Goal: Find specific page/section: Find specific page/section

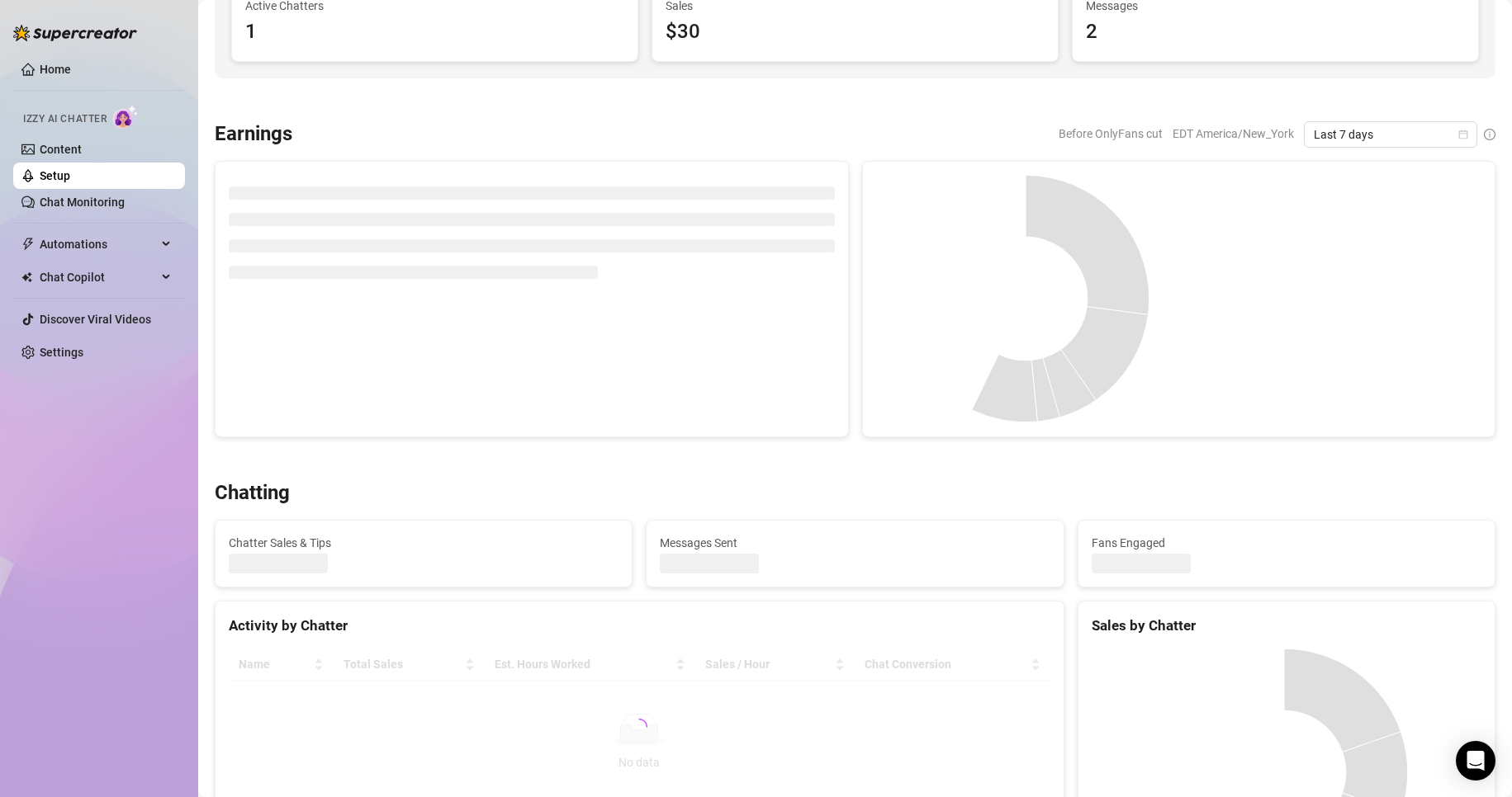
scroll to position [193, 0]
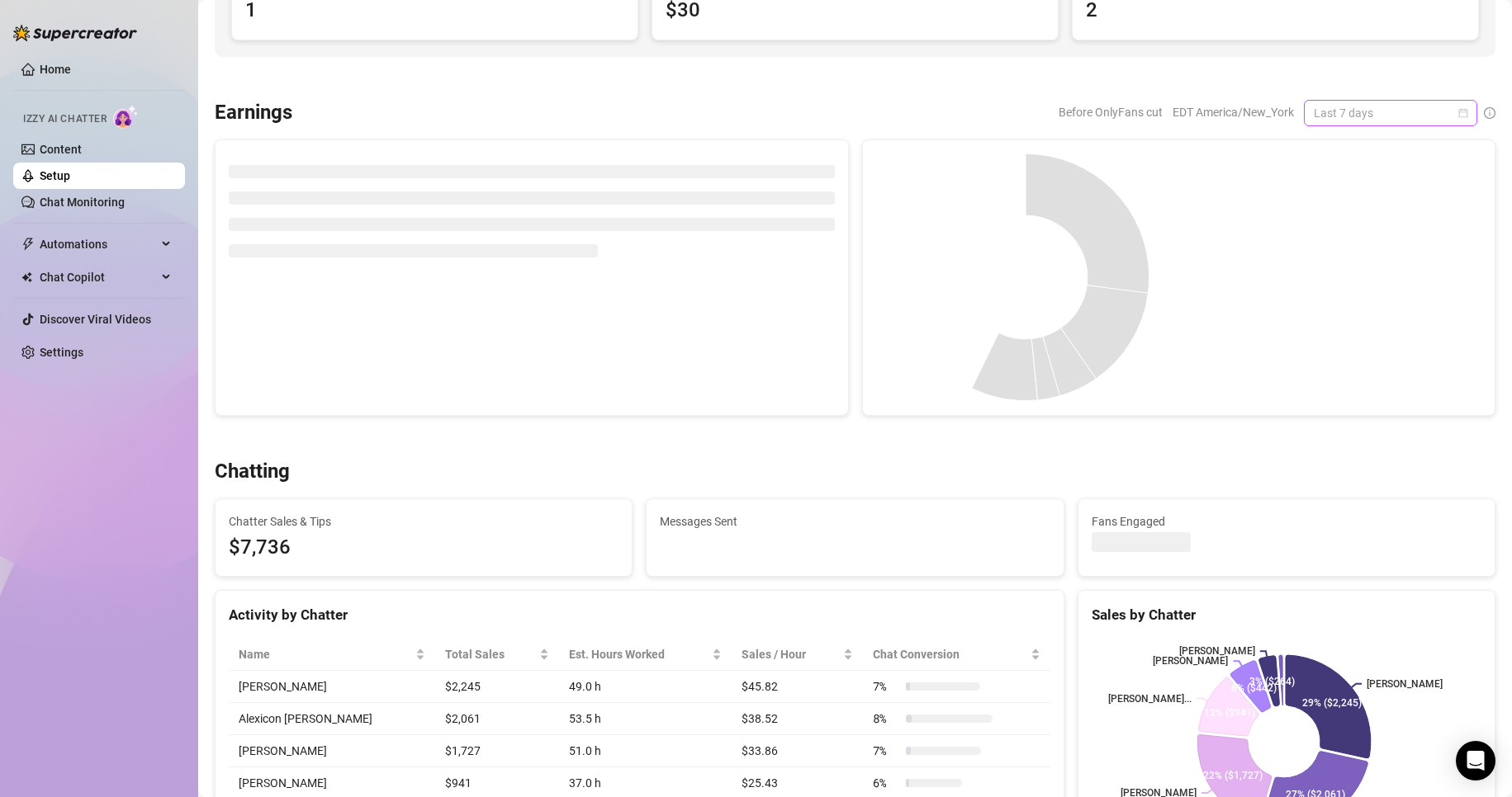
click at [1446, 121] on span "Last 7 days" at bounding box center [1390, 113] width 154 height 25
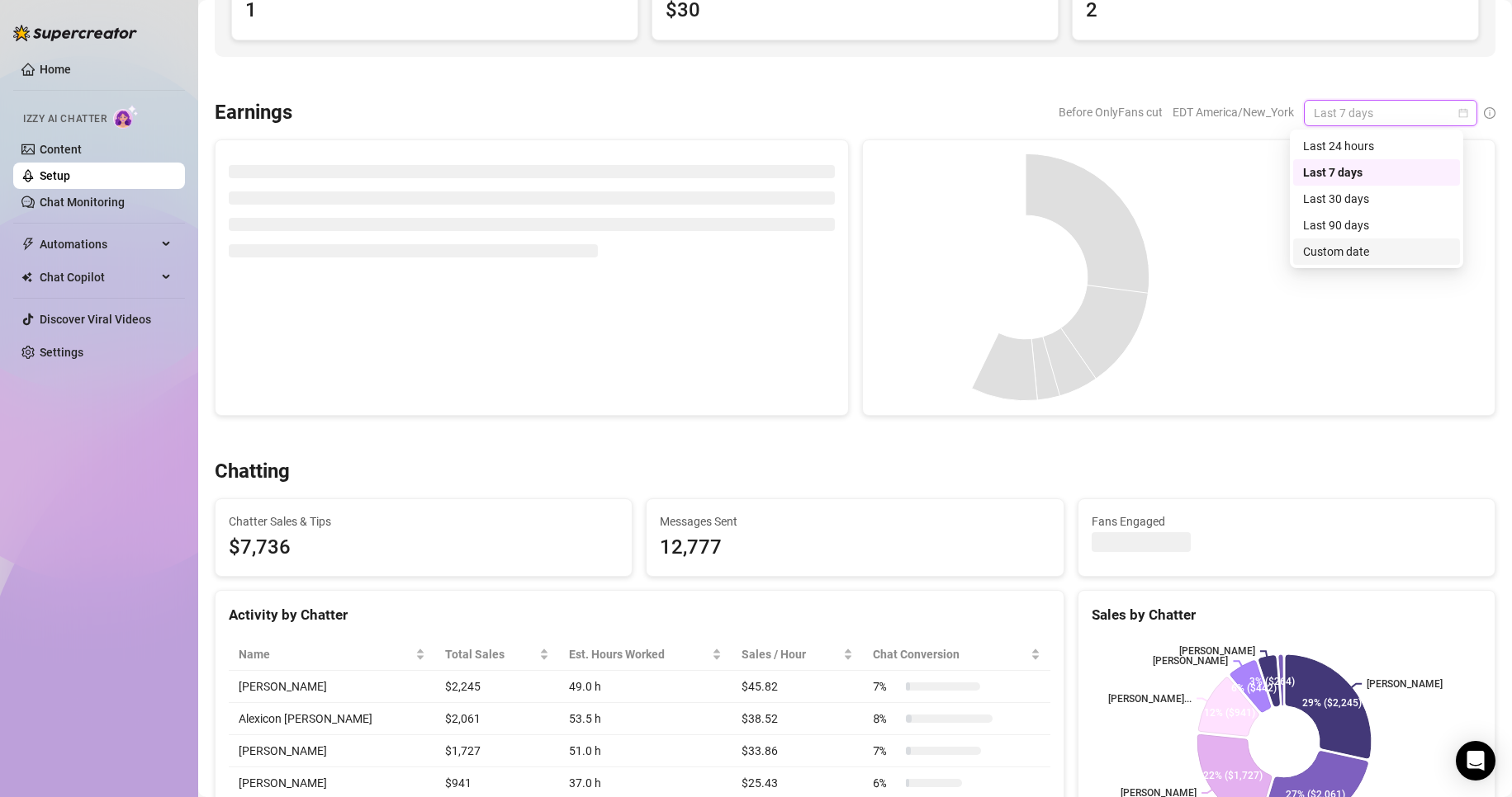
click at [1341, 247] on div "Custom date" at bounding box center [1376, 251] width 147 height 18
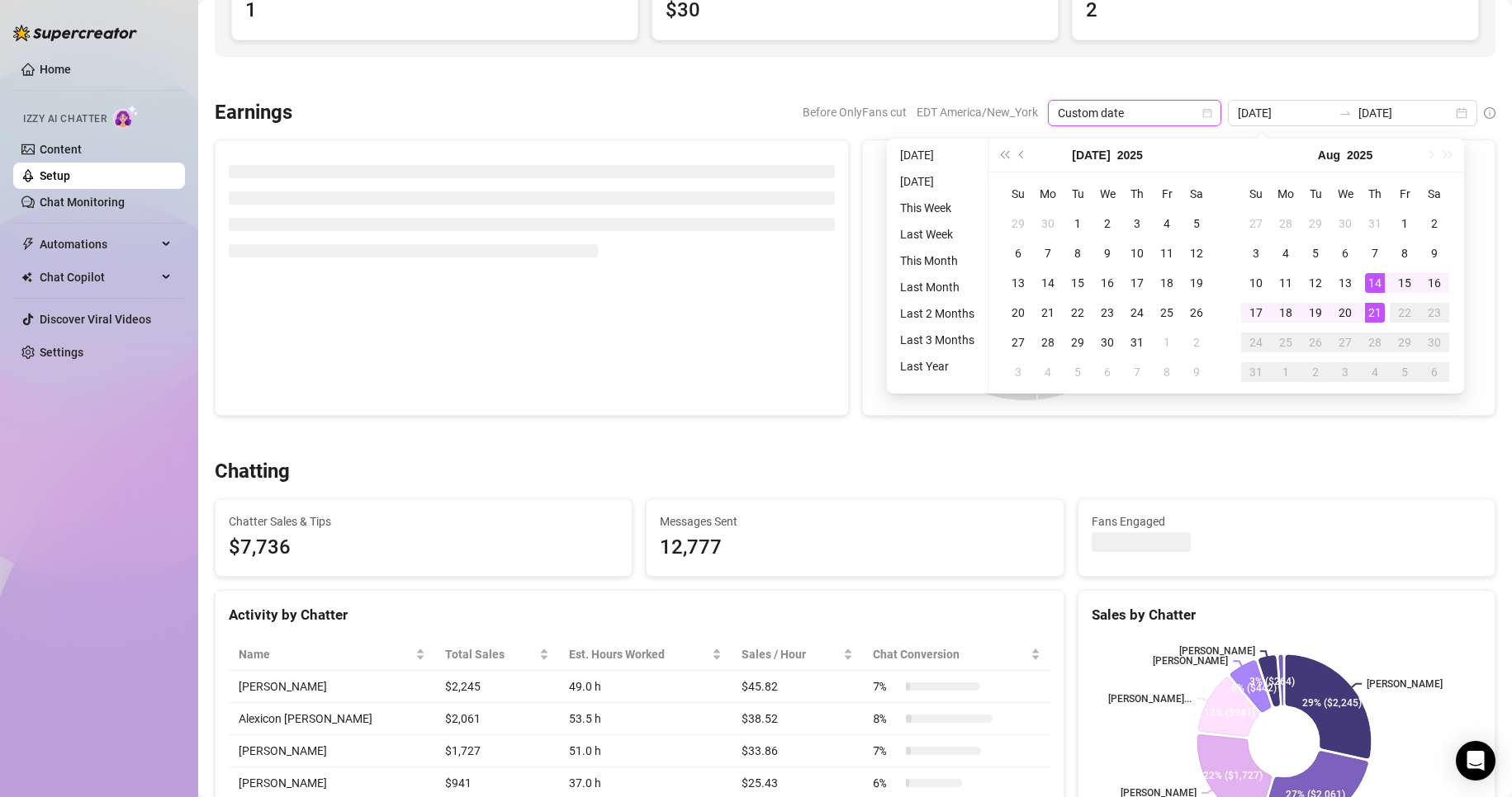
type input "[DATE]"
click at [1369, 320] on div "21" at bounding box center [1375, 313] width 20 height 20
click at [1369, 320] on div at bounding box center [1330, 277] width 303 height 248
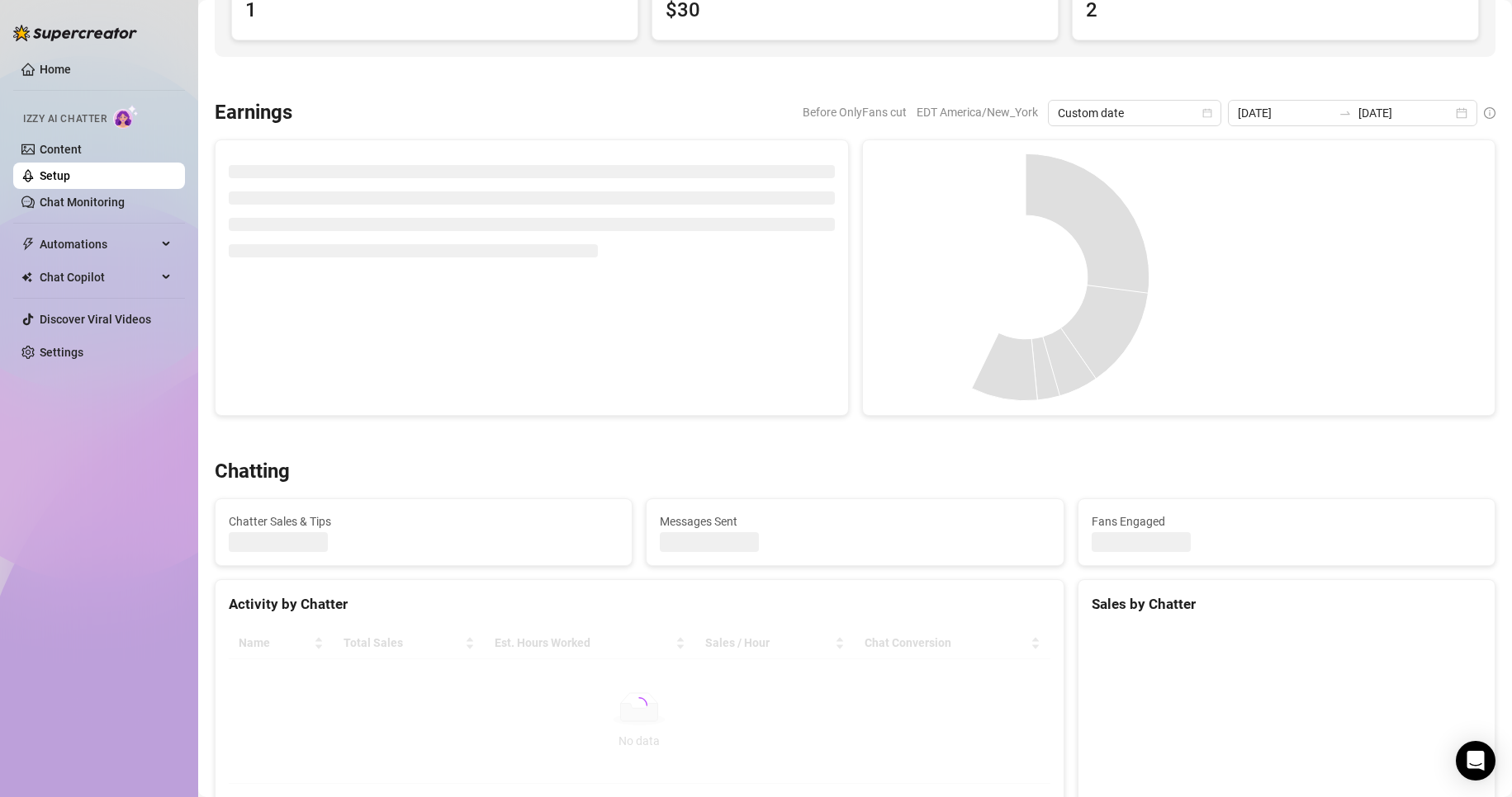
type input "[DATE]"
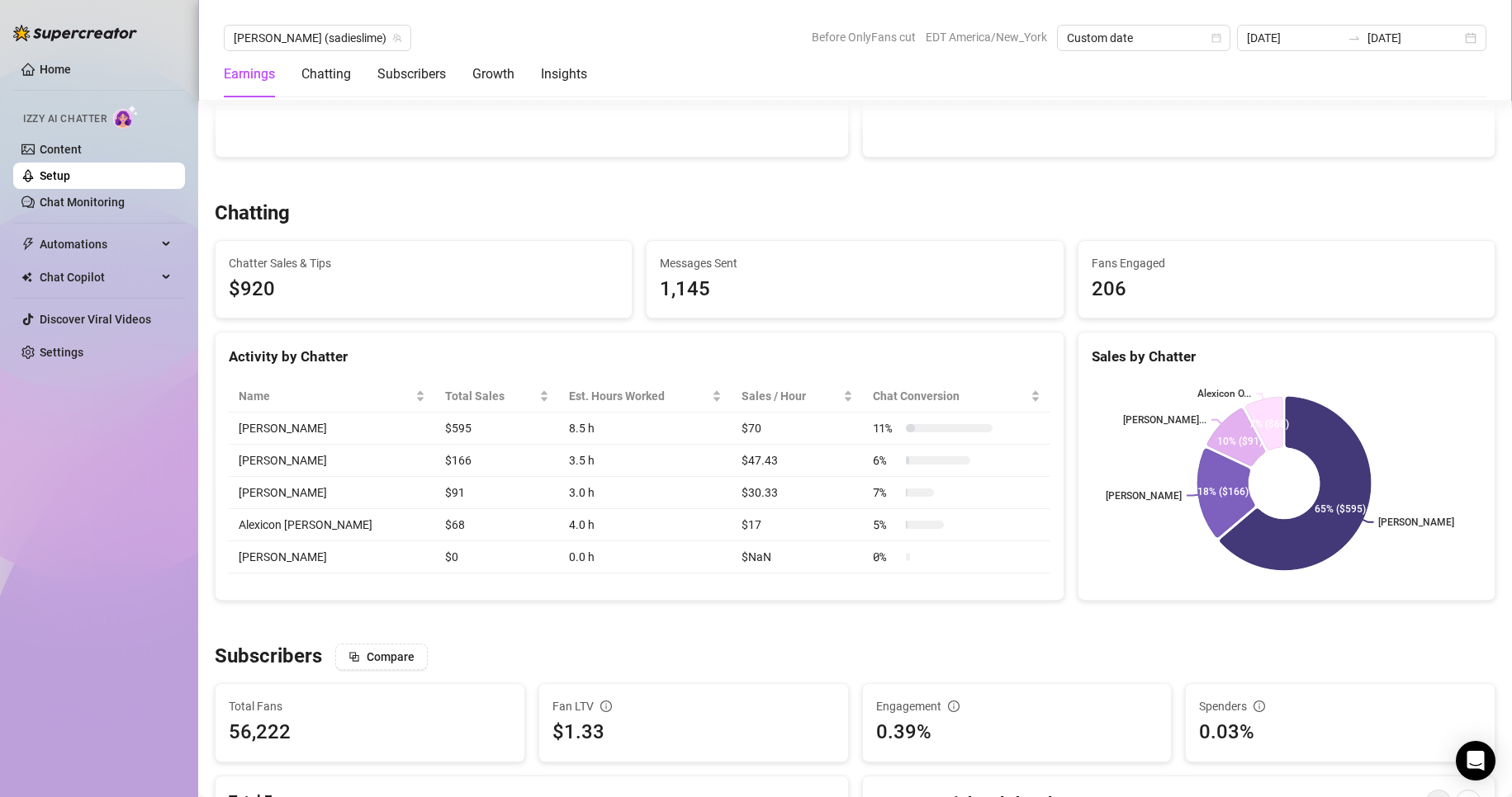
scroll to position [491, 0]
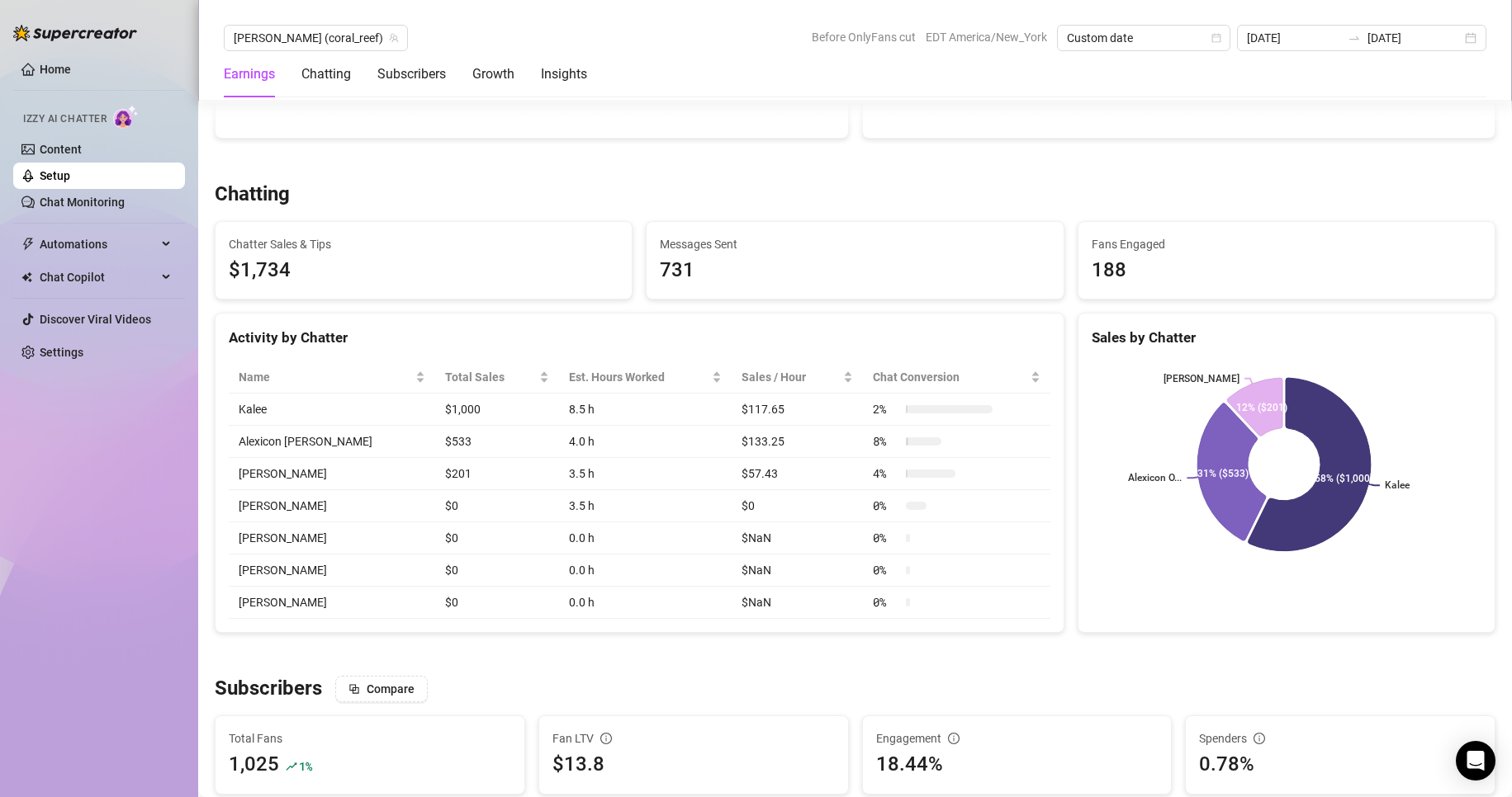
scroll to position [509, 0]
click at [307, 37] on span "Anna (coral_reef)" at bounding box center [315, 39] width 164 height 25
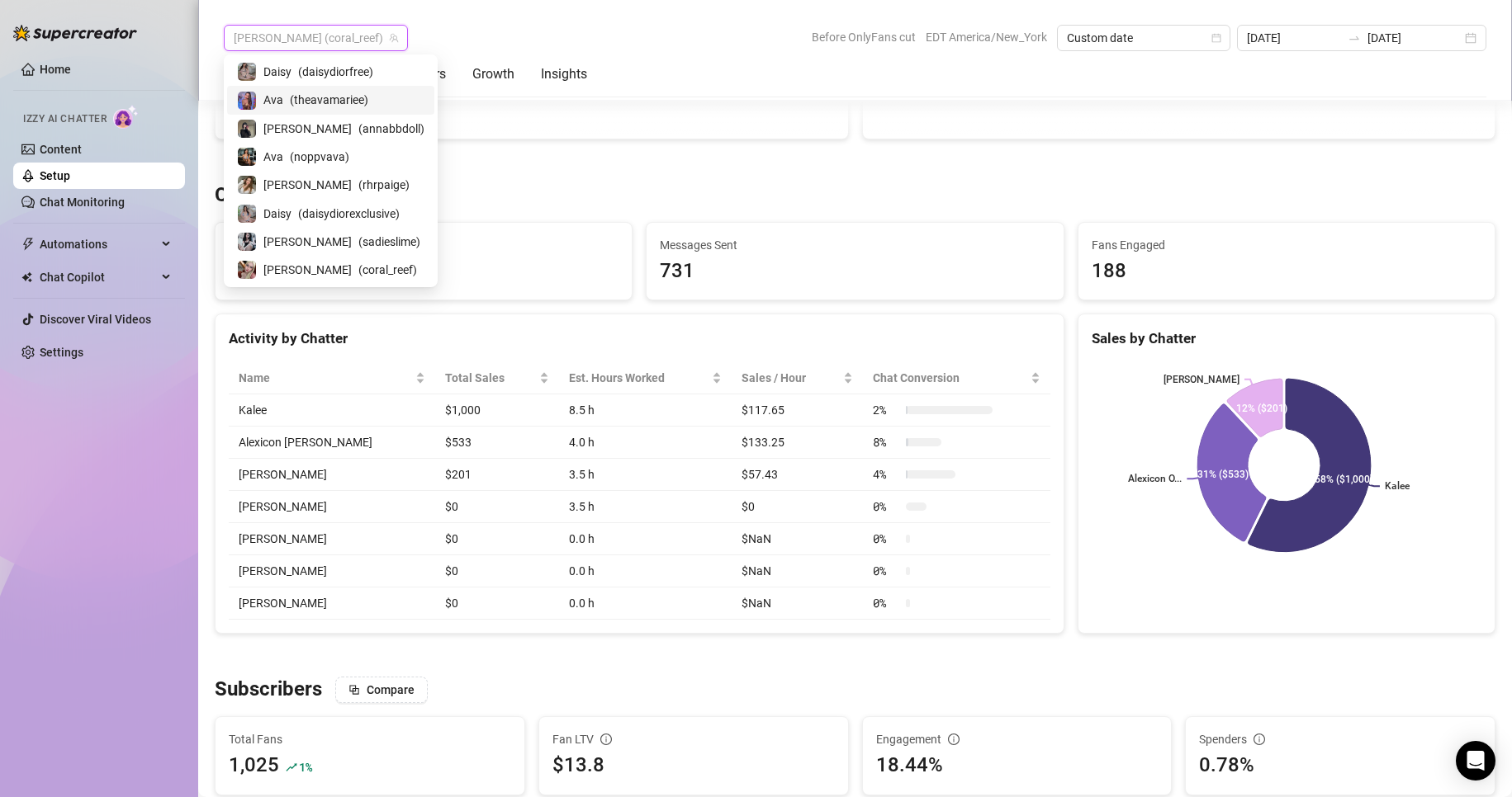
click at [298, 105] on span "( theavamariee )" at bounding box center [329, 100] width 78 height 18
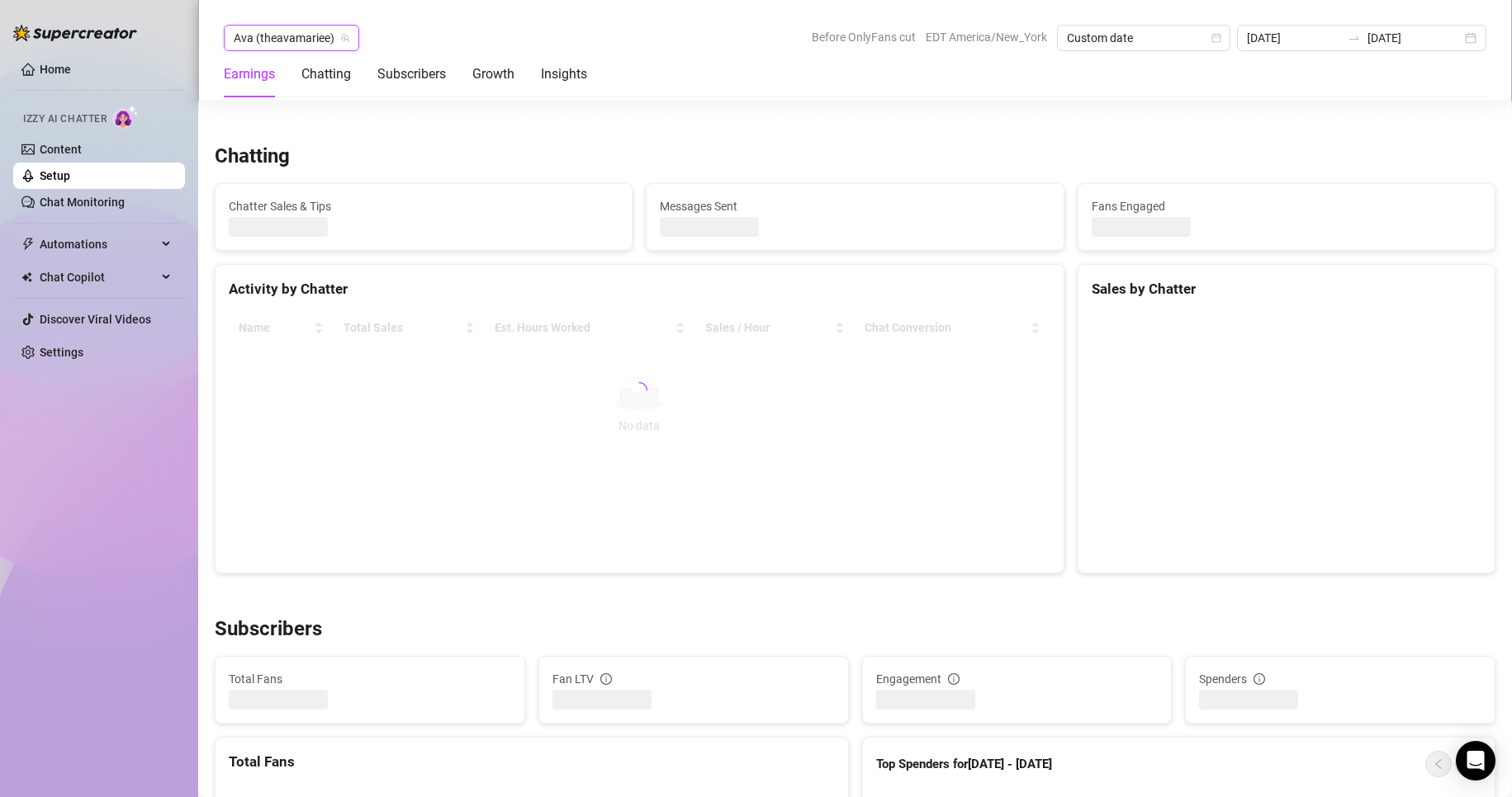
scroll to position [520, 0]
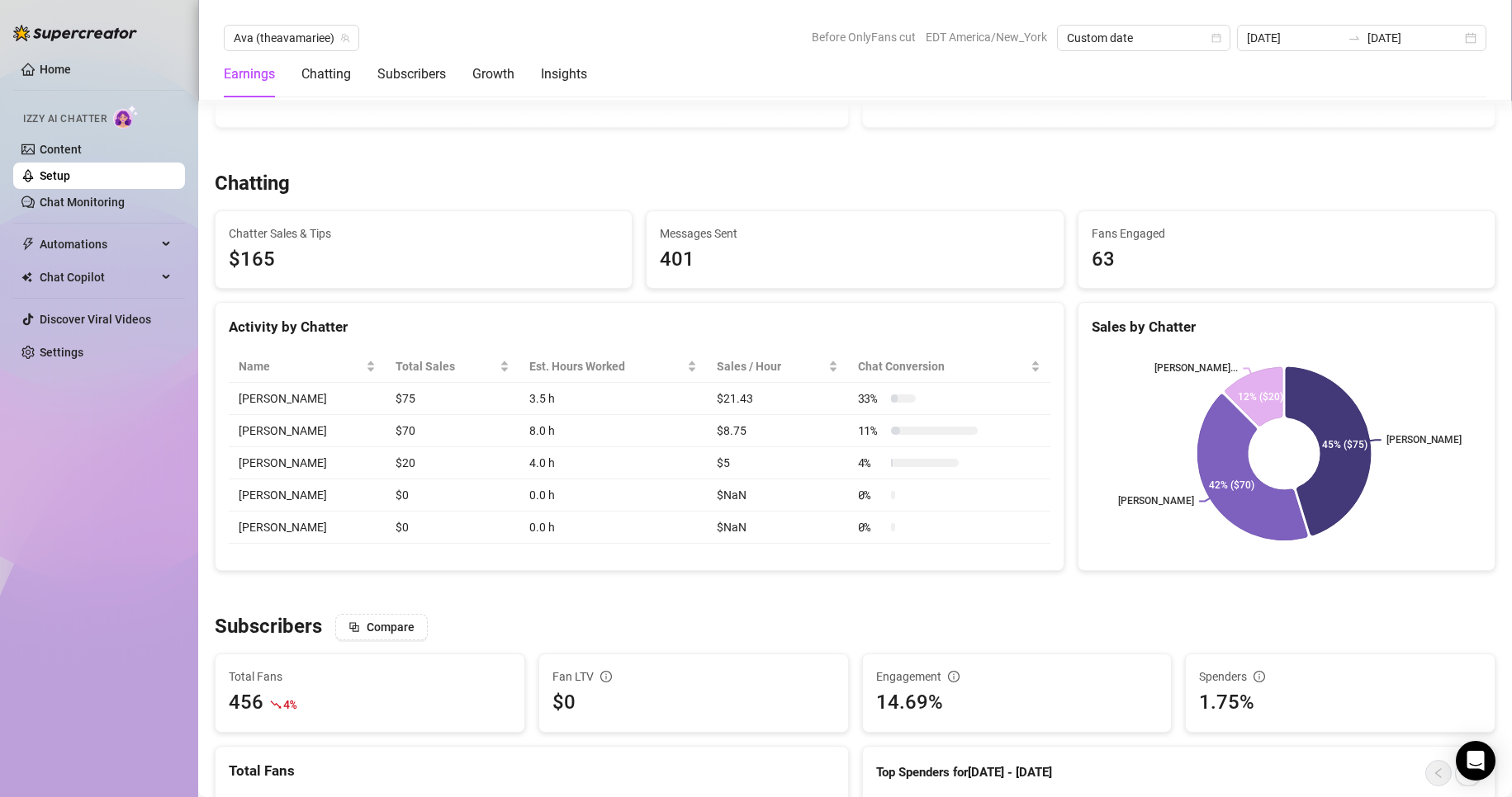
click at [137, 465] on div "Home Izzy AI Chatter Content Setup Chat Monitoring Automations Chat Copilot Dis…" at bounding box center [99, 391] width 171 height 783
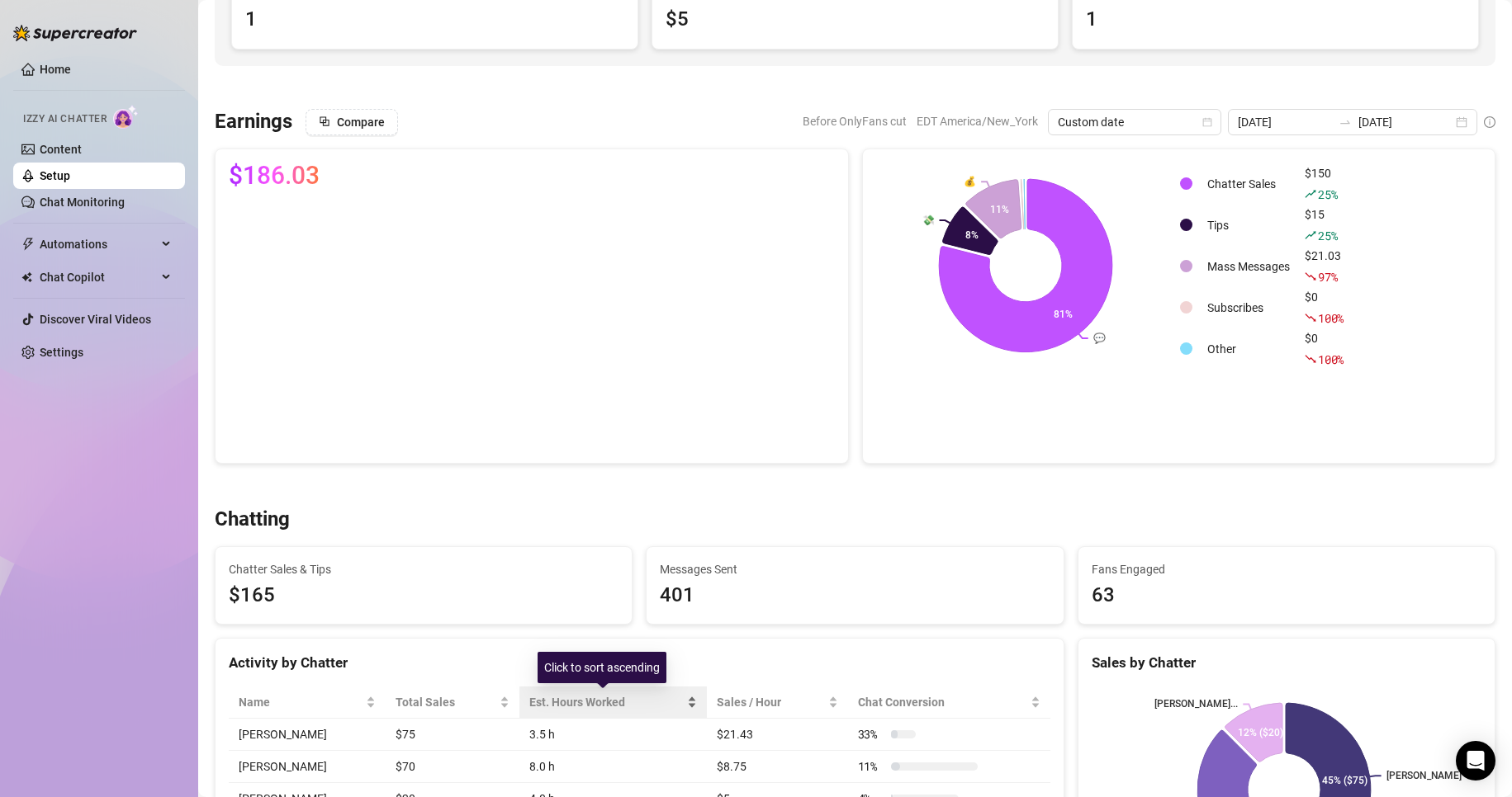
scroll to position [183, 0]
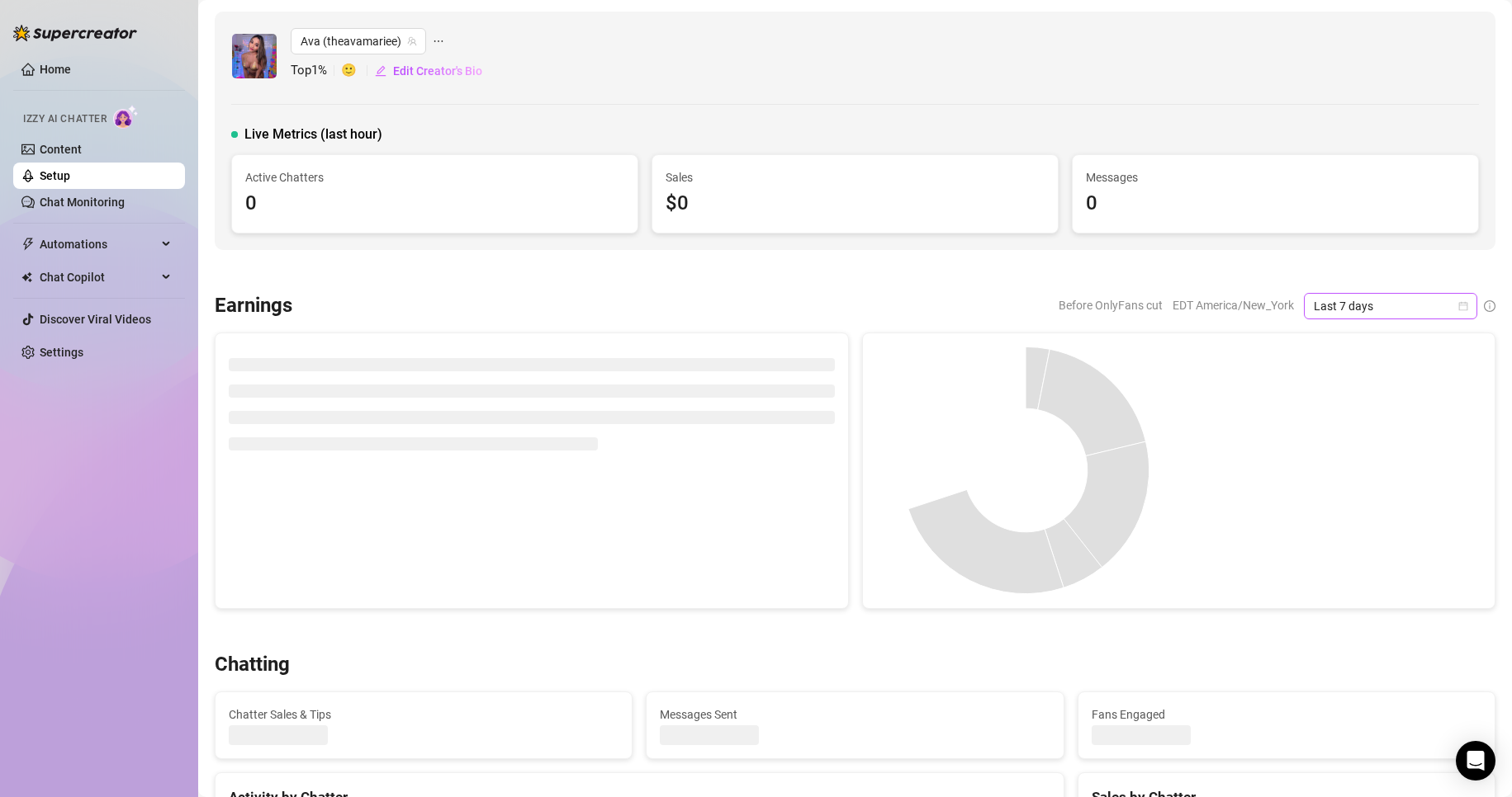
click at [1414, 313] on span "Last 7 days" at bounding box center [1390, 306] width 154 height 25
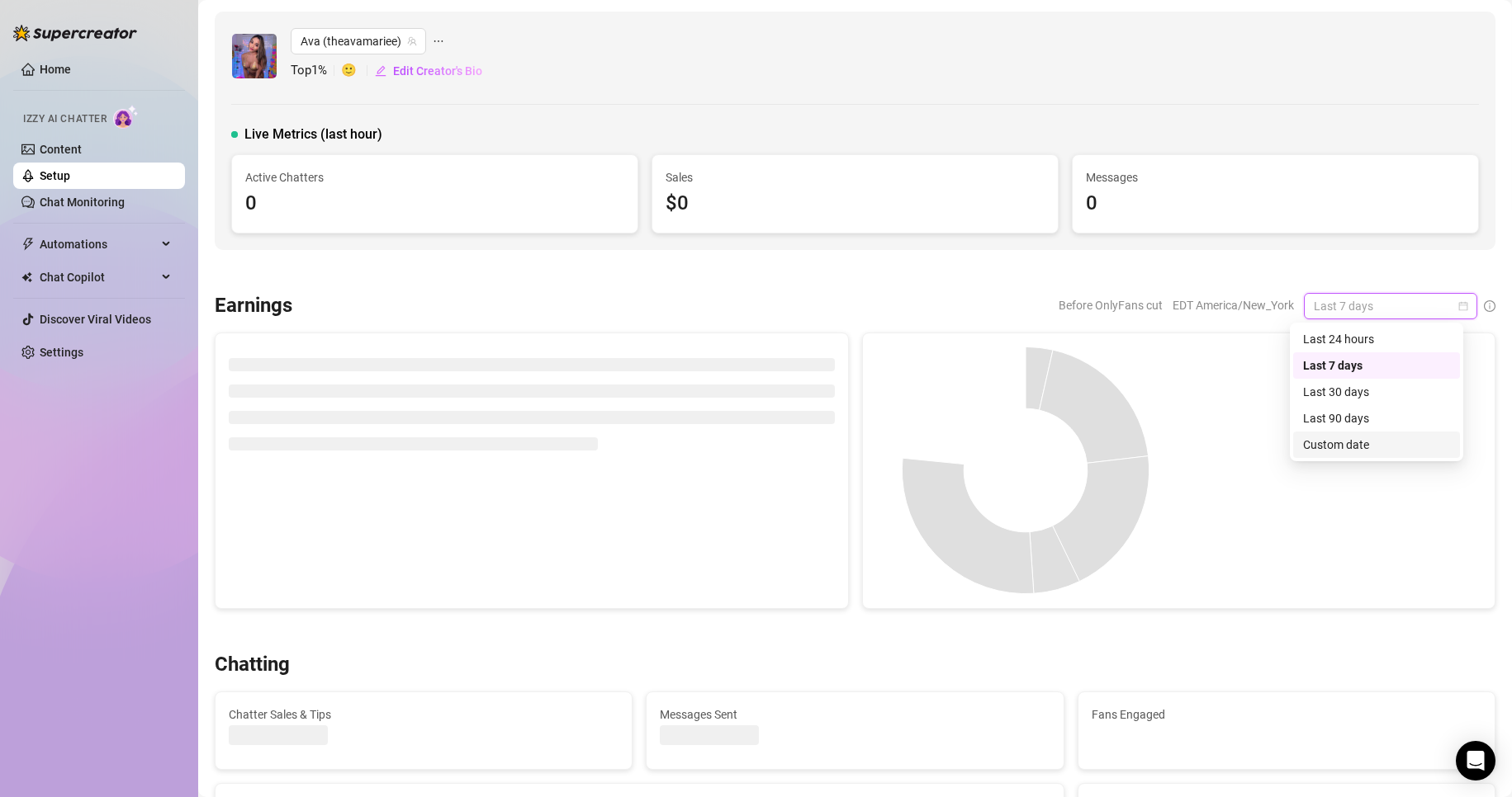
click at [1342, 440] on div "Custom date" at bounding box center [1376, 445] width 147 height 18
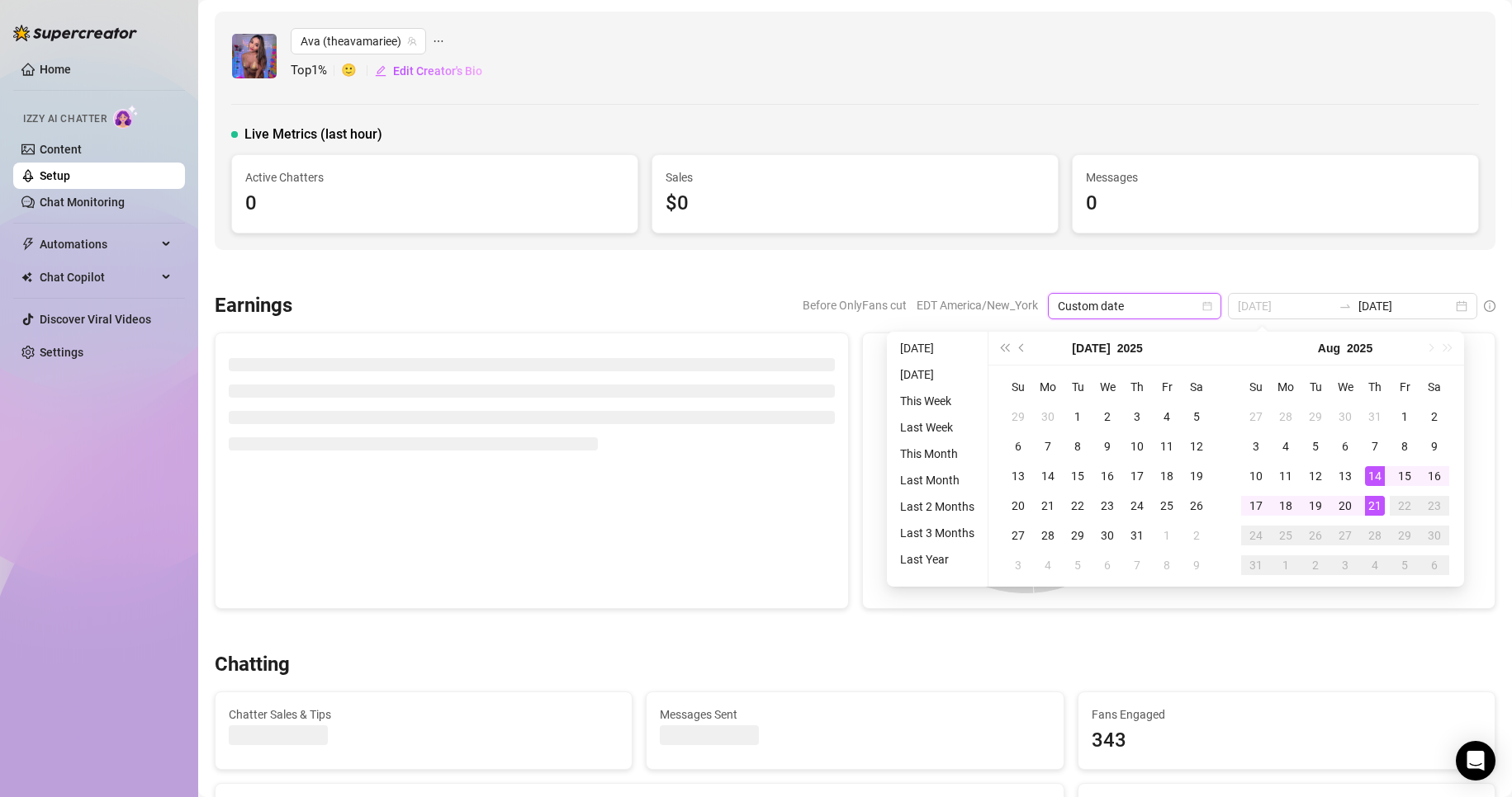
type input "[DATE]"
click at [1374, 497] on div "21" at bounding box center [1375, 506] width 20 height 20
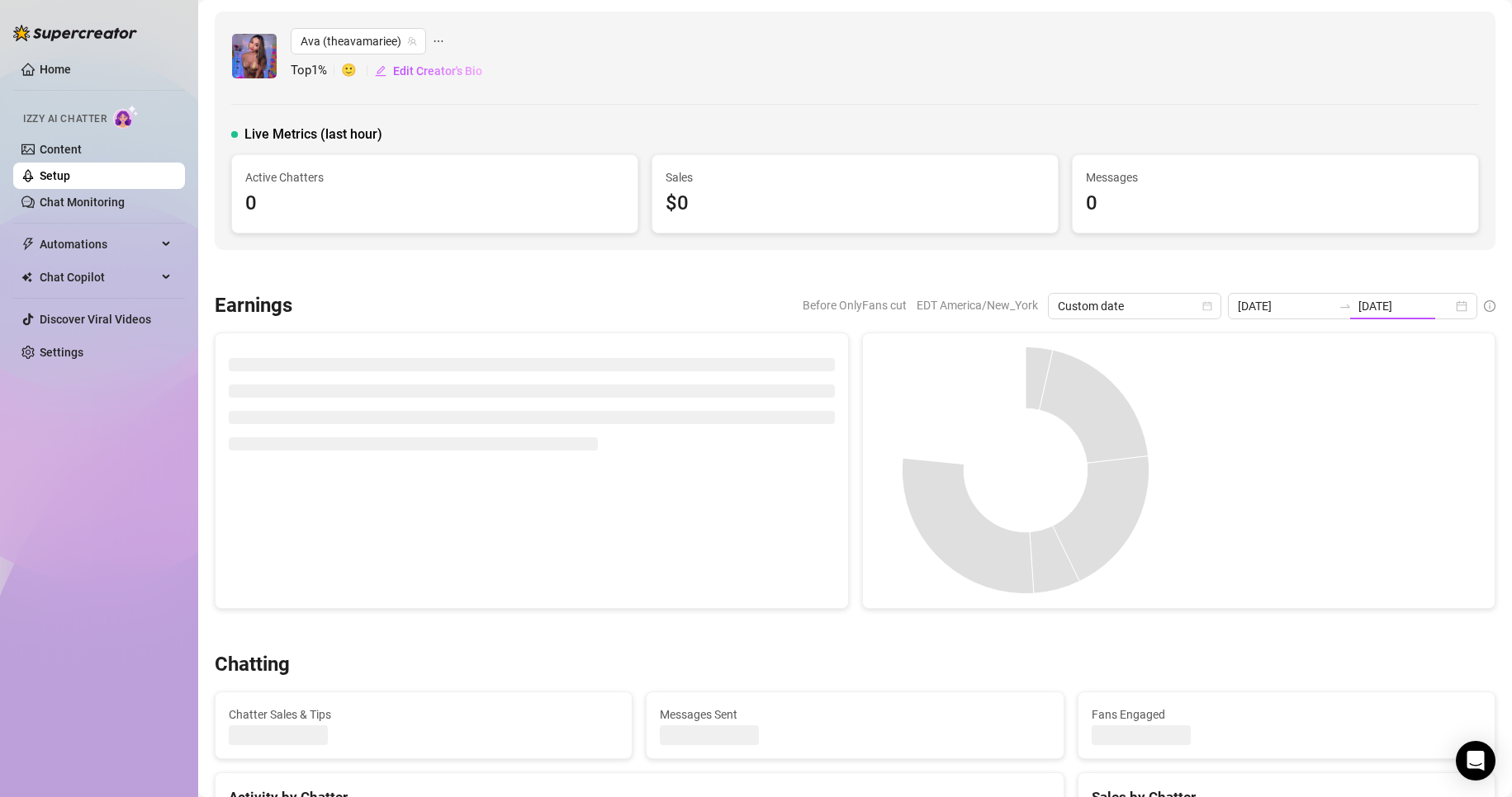
type input "[DATE]"
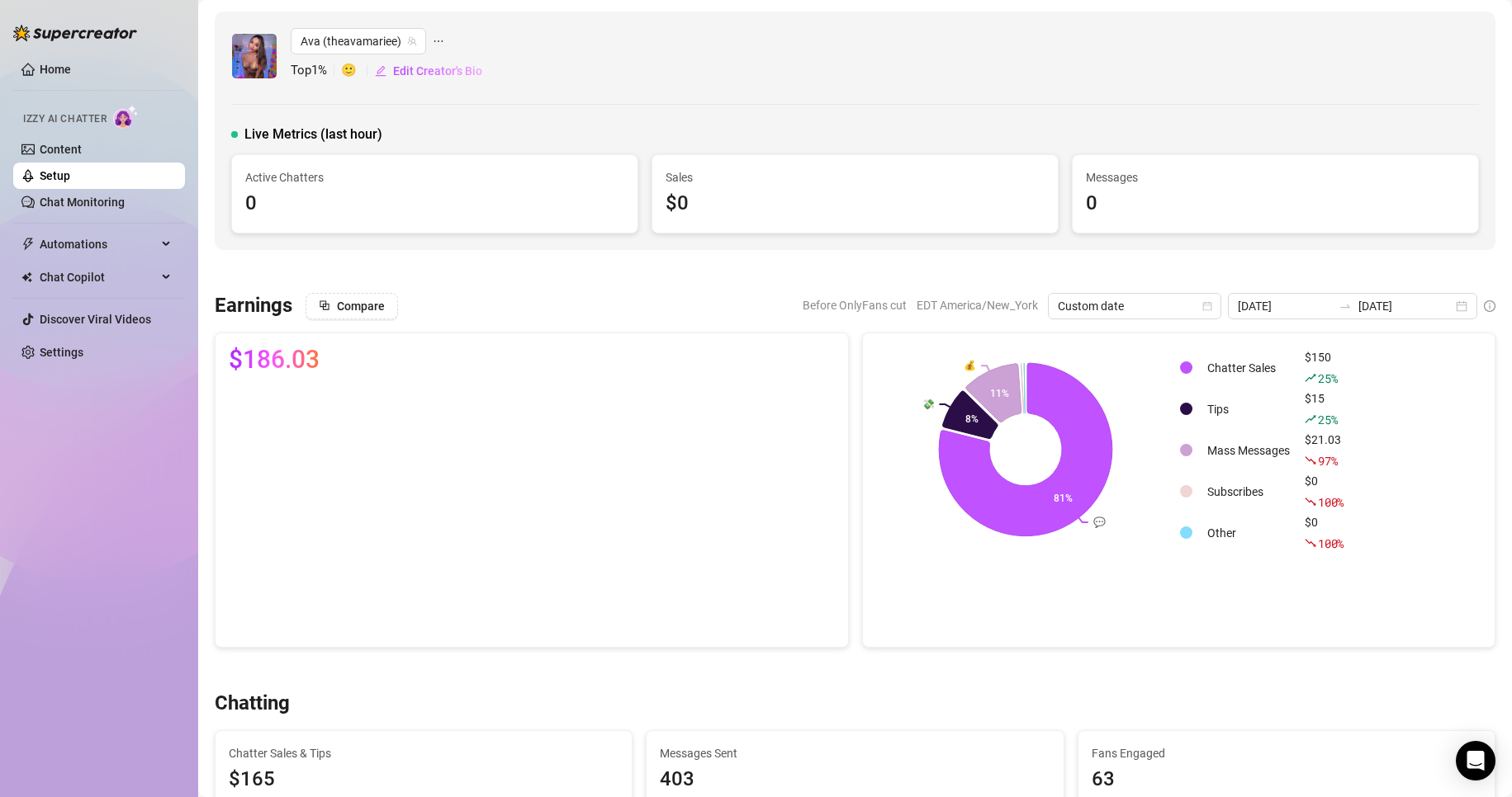
click at [625, 98] on div "Ava (theavamariee) Top 1 % 🙂 Edit Creator's Bio Live Metrics (last hour) Active…" at bounding box center [855, 131] width 1281 height 239
click at [340, 46] on span "Ava (theavamariee)" at bounding box center [358, 41] width 116 height 25
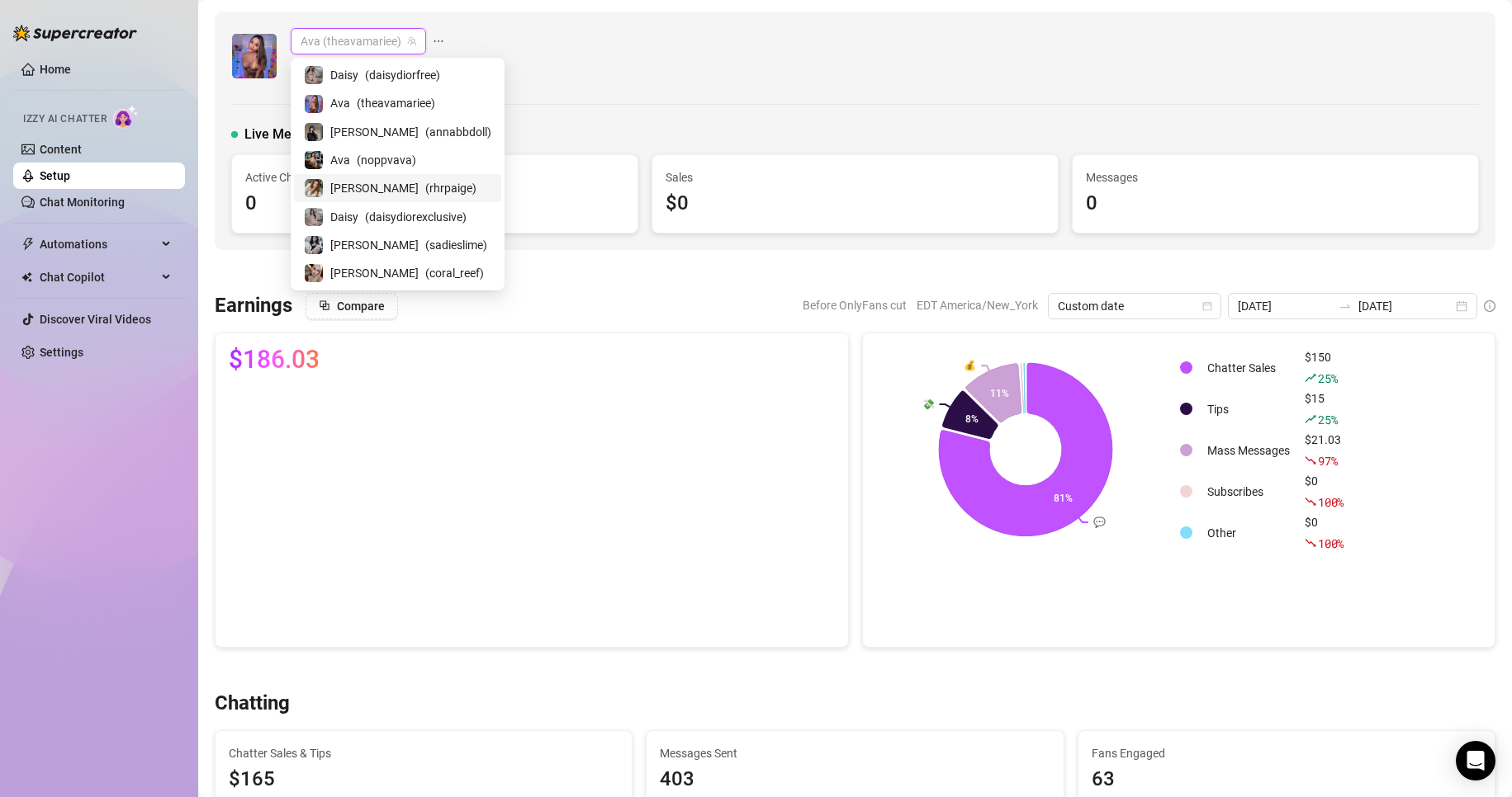
click at [426, 186] on span "( rhrpaige )" at bounding box center [451, 188] width 51 height 18
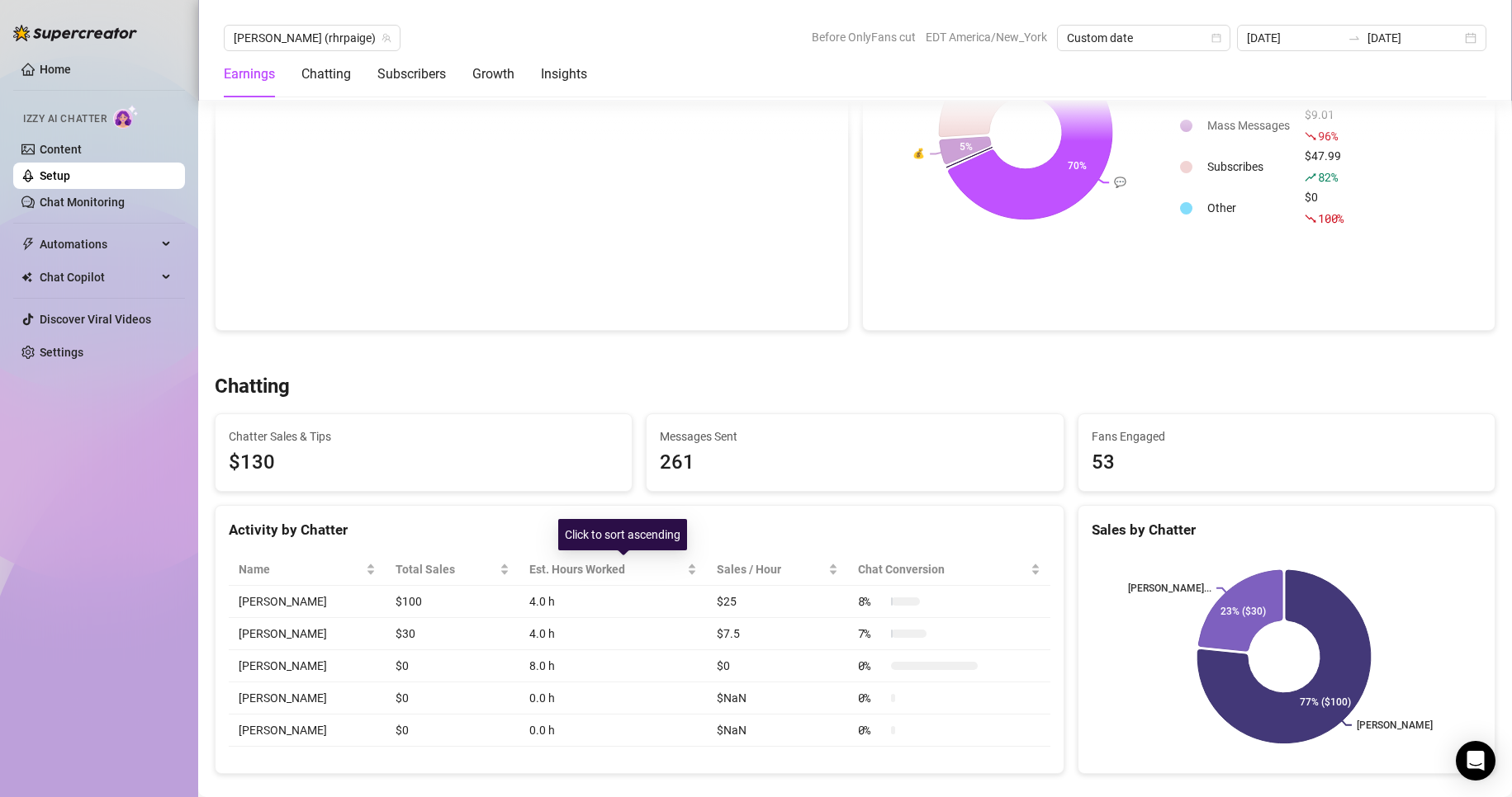
scroll to position [316, 0]
